Goal: Task Accomplishment & Management: Complete application form

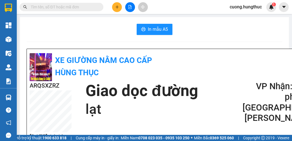
drag, startPoint x: 107, startPoint y: 13, endPoint x: 115, endPoint y: 7, distance: 9.8
click at [115, 7] on button at bounding box center [117, 7] width 10 height 10
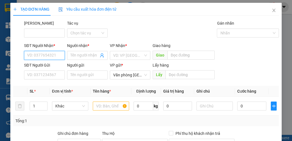
click at [39, 57] on input "SĐT Người Nhận *" at bounding box center [44, 55] width 41 height 9
type input "0373183933"
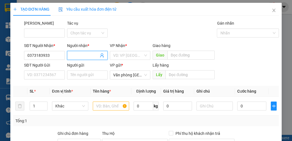
click at [79, 57] on input "Người nhận *" at bounding box center [84, 55] width 28 height 6
click at [118, 56] on input "search" at bounding box center [128, 55] width 30 height 8
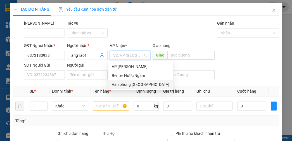
click at [132, 81] on div "Văn phòng [GEOGRAPHIC_DATA]" at bounding box center [141, 84] width 58 height 6
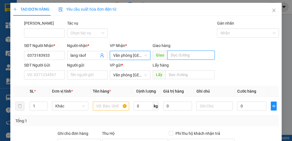
click at [180, 56] on input "text" at bounding box center [190, 55] width 47 height 9
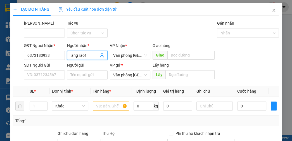
click at [86, 56] on input "lang ràof" at bounding box center [84, 55] width 28 height 6
type input "lang rào"
click at [172, 55] on input "text" at bounding box center [190, 55] width 47 height 9
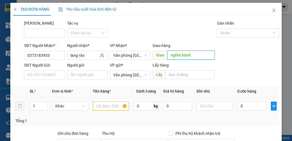
type input "nghĩa hành"
click at [100, 104] on input "text" at bounding box center [111, 105] width 36 height 9
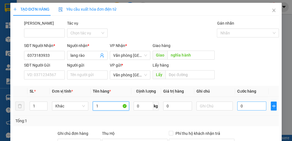
type input "1"
click at [252, 104] on input "0" at bounding box center [251, 105] width 29 height 9
type input "7"
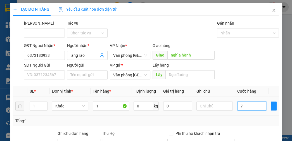
type input "70"
type input "700"
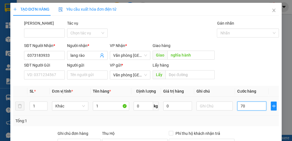
type input "700"
type input "7.000"
type input "70.000"
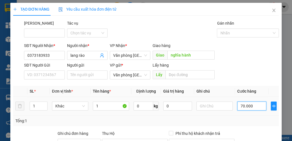
type input "70.000"
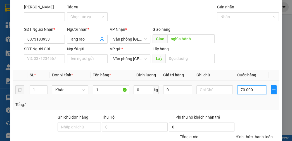
scroll to position [63, 0]
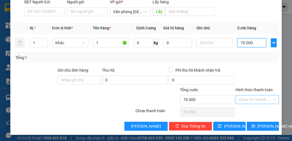
type input "70.000"
click at [258, 100] on input "Hình thức thanh toán" at bounding box center [255, 99] width 33 height 8
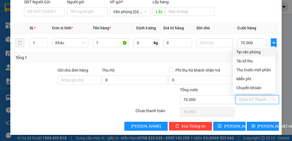
click at [254, 51] on div "Tại văn phòng" at bounding box center [254, 52] width 36 height 6
type input "0"
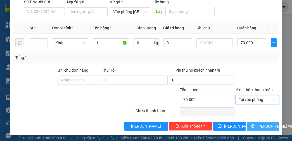
click at [257, 124] on span "[PERSON_NAME] và In" at bounding box center [276, 126] width 39 height 6
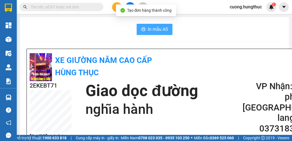
click at [152, 28] on span "In mẫu A5" at bounding box center [158, 29] width 20 height 7
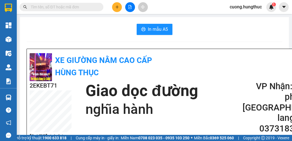
click at [120, 6] on button at bounding box center [117, 7] width 10 height 10
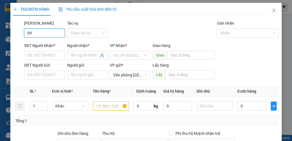
type input "0"
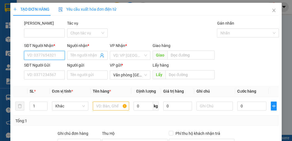
click at [57, 57] on input "SĐT Người Nhận *" at bounding box center [44, 55] width 41 height 9
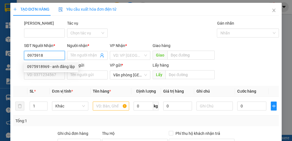
click at [56, 71] on div "0975918969 - anh đăng lập" at bounding box center [51, 66] width 55 height 9
type input "0975918969"
type input "anh đăng lập"
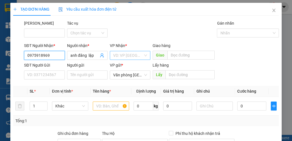
type input "0975918969"
click at [134, 53] on input "search" at bounding box center [128, 55] width 30 height 8
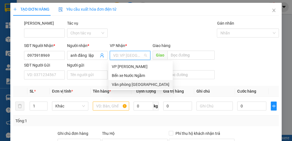
click at [133, 86] on div "Văn phòng [GEOGRAPHIC_DATA]" at bounding box center [141, 84] width 58 height 6
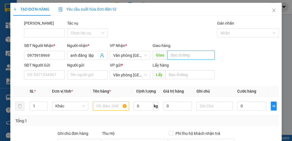
click at [179, 56] on input "text" at bounding box center [190, 55] width 47 height 9
click at [41, 106] on span "Decrease Value" at bounding box center [44, 107] width 6 height 5
type input "lạ"
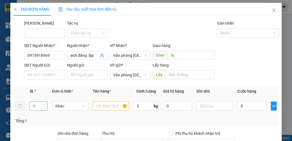
click at [34, 106] on input "1" at bounding box center [38, 106] width 17 height 8
click at [37, 106] on input "1" at bounding box center [38, 106] width 17 height 8
type input "2"
click at [103, 106] on input "text" at bounding box center [111, 105] width 36 height 9
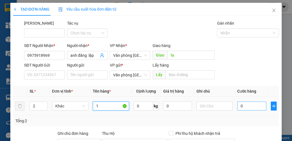
type input "1"
click at [244, 104] on input "0" at bounding box center [251, 105] width 29 height 9
type input "1"
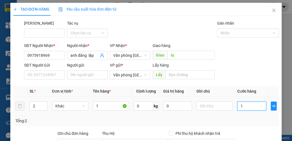
type input "10"
type input "100"
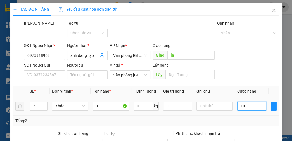
type input "100"
type input "1.000"
type input "10.000"
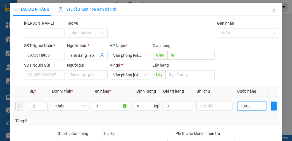
type input "10.000"
type input "100.000"
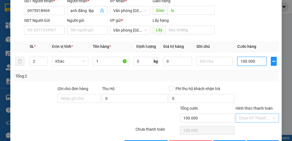
scroll to position [63, 0]
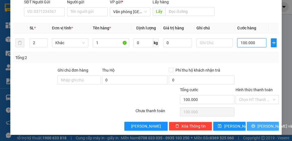
type input "100.000"
click at [266, 125] on span "[PERSON_NAME] và In" at bounding box center [276, 126] width 39 height 6
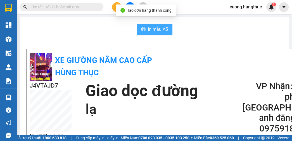
click at [163, 30] on span "In mẫu A5" at bounding box center [158, 29] width 20 height 7
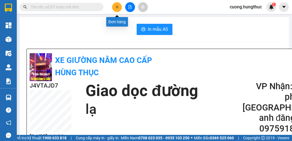
click at [115, 8] on icon "plus" at bounding box center [117, 7] width 4 height 4
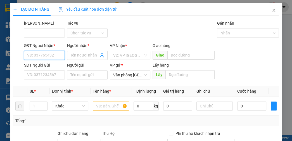
click at [54, 52] on input "SĐT Người Nhận *" at bounding box center [44, 55] width 41 height 9
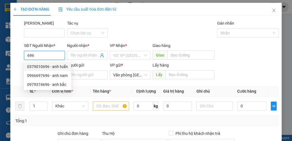
click at [56, 56] on input "696" at bounding box center [44, 55] width 41 height 9
type input "6"
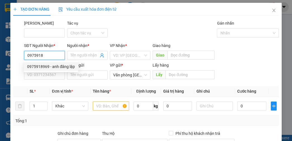
click at [49, 65] on div "0975918969 - anh đăng lập" at bounding box center [51, 66] width 48 height 6
type input "0975918969"
type input "anh đăng lập"
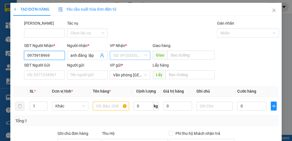
type input "0975918969"
click at [123, 57] on input "search" at bounding box center [128, 55] width 30 height 8
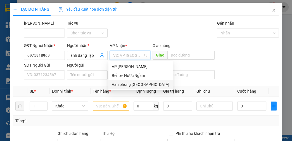
click at [123, 85] on div "Văn phòng [GEOGRAPHIC_DATA]" at bounding box center [141, 84] width 58 height 6
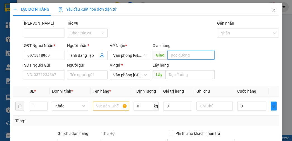
click at [173, 57] on input "text" at bounding box center [190, 55] width 47 height 9
type input "lạt"
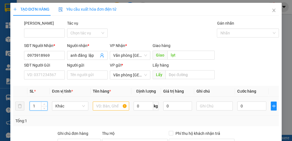
click at [37, 106] on input "1" at bounding box center [38, 106] width 17 height 8
type input "2"
drag, startPoint x: 106, startPoint y: 111, endPoint x: 108, endPoint y: 106, distance: 4.4
click at [106, 111] on div at bounding box center [111, 105] width 36 height 11
click at [108, 106] on input "text" at bounding box center [111, 105] width 36 height 9
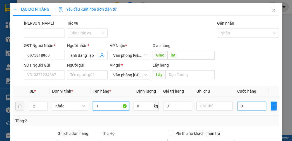
type input "1"
click at [251, 107] on input "0" at bounding box center [251, 105] width 29 height 9
type input "1"
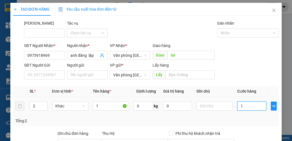
type input "10"
type input "100"
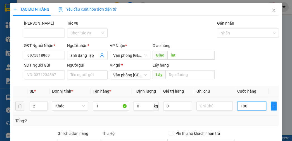
type input "100"
type input "1.000"
type input "10.000"
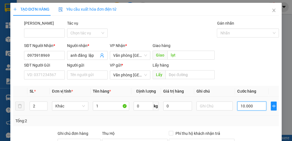
type input "10.000"
type input "100.000"
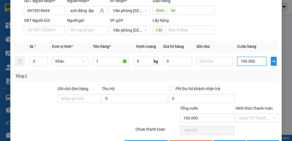
scroll to position [63, 0]
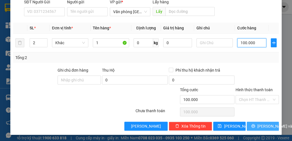
type input "100.000"
click at [254, 126] on button "[PERSON_NAME] và In" at bounding box center [263, 126] width 32 height 9
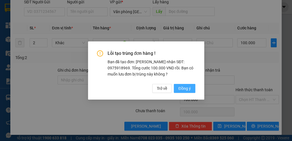
click at [187, 90] on span "Đồng ý" at bounding box center [184, 88] width 12 height 6
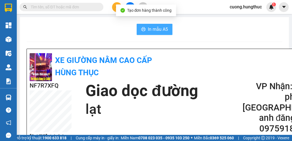
click at [143, 29] on icon "printer" at bounding box center [143, 29] width 4 height 4
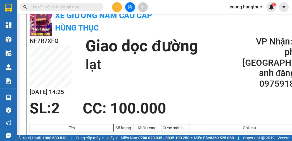
scroll to position [67, 0]
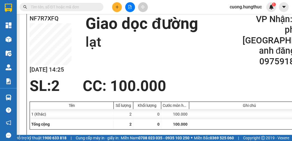
click at [254, 97] on div at bounding box center [170, 99] width 280 height 6
click at [118, 6] on icon "plus" at bounding box center [117, 7] width 4 height 4
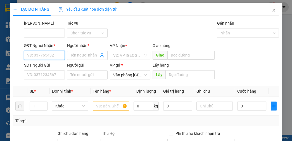
click at [54, 54] on input "SĐT Người Nhận *" at bounding box center [44, 55] width 41 height 9
type input "025"
